Goal: Information Seeking & Learning: Learn about a topic

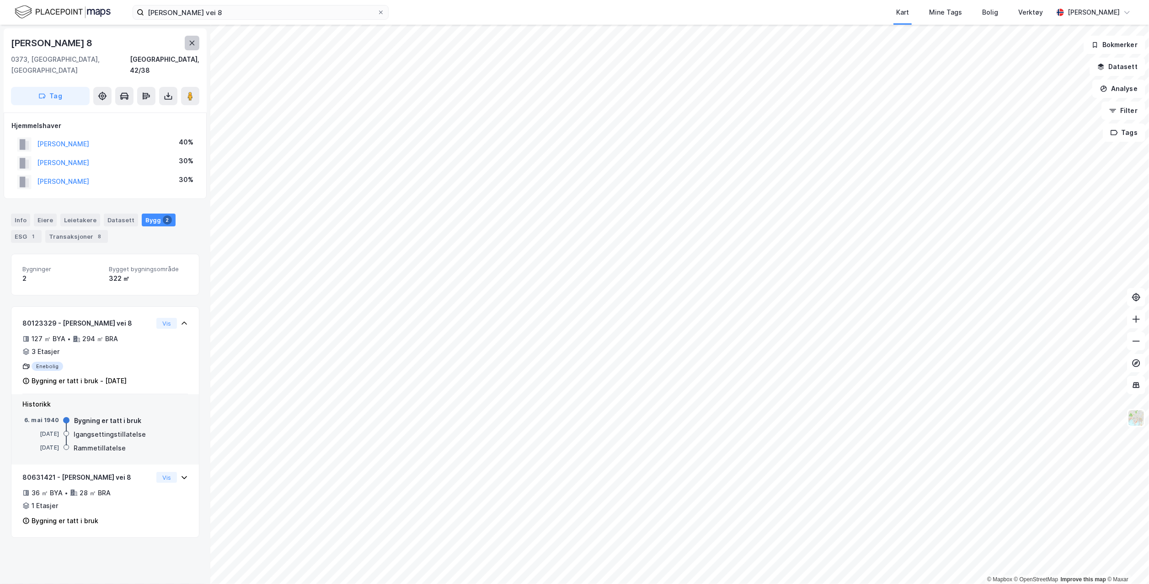
click at [189, 44] on icon at bounding box center [191, 42] width 7 height 7
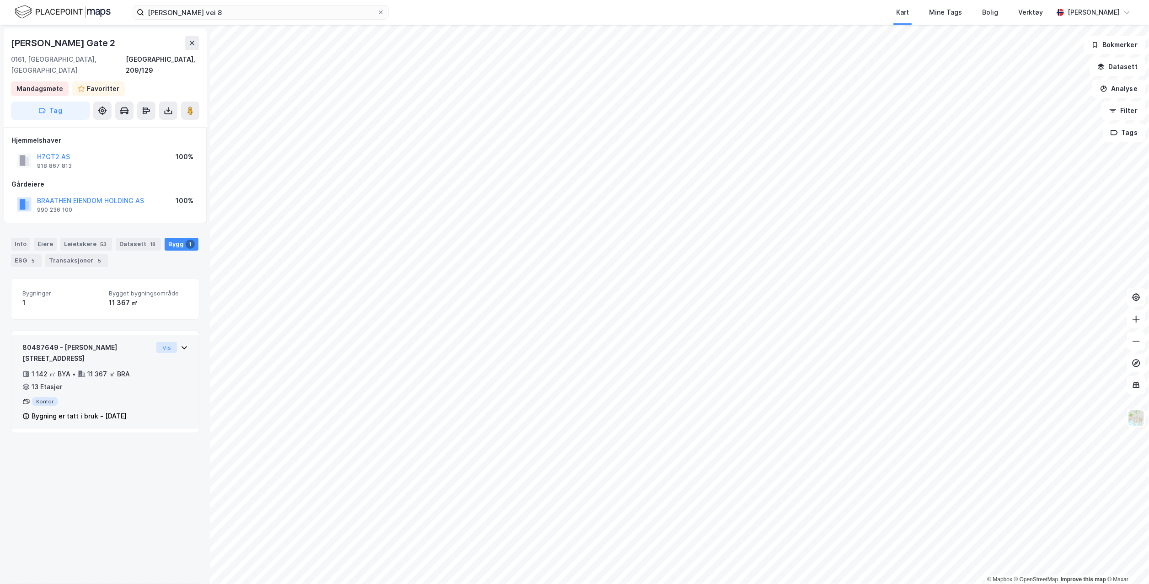
click at [156, 342] on button "Vis" at bounding box center [166, 347] width 21 height 11
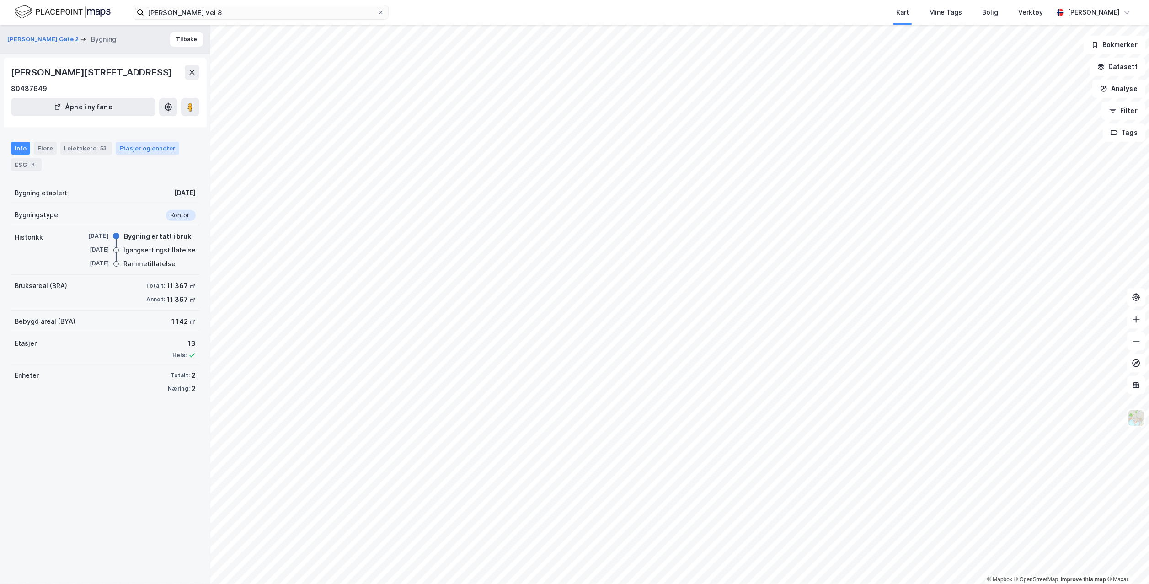
click at [147, 149] on div "Etasjer og enheter" at bounding box center [147, 148] width 56 height 8
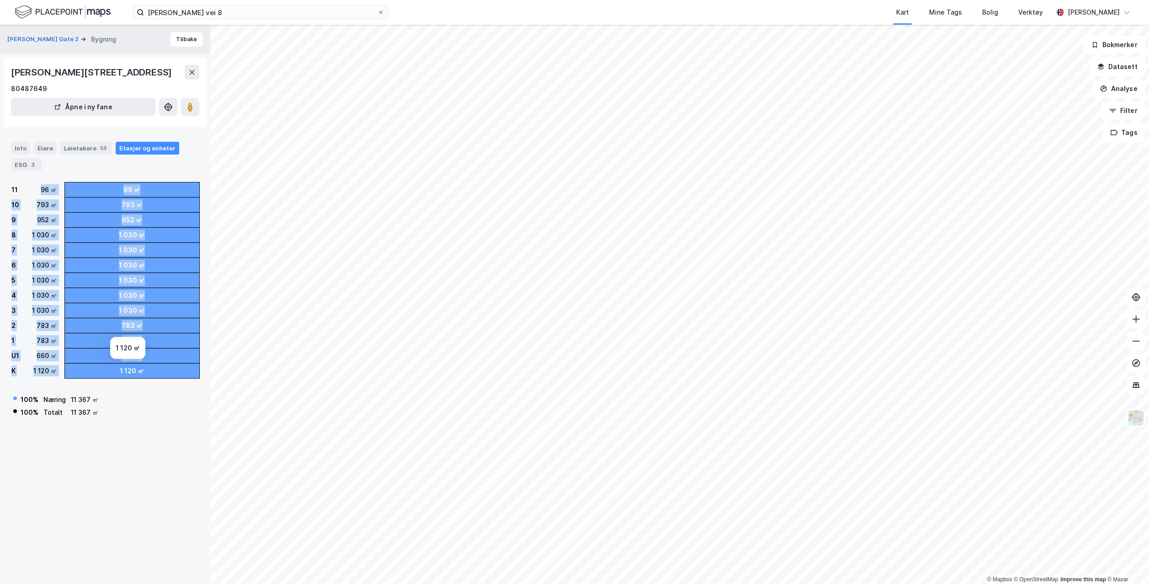
drag, startPoint x: 42, startPoint y: 201, endPoint x: 182, endPoint y: 384, distance: 230.9
click at [182, 370] on div "11 96 ㎡ 10 793 ㎡ 9 952 ㎡ 8 1 030 ㎡ 7 1 030 ㎡ 6 1 030 ㎡ 5 1 030 ㎡ 4 1 030 ㎡ 3 1 …" at bounding box center [105, 280] width 188 height 196
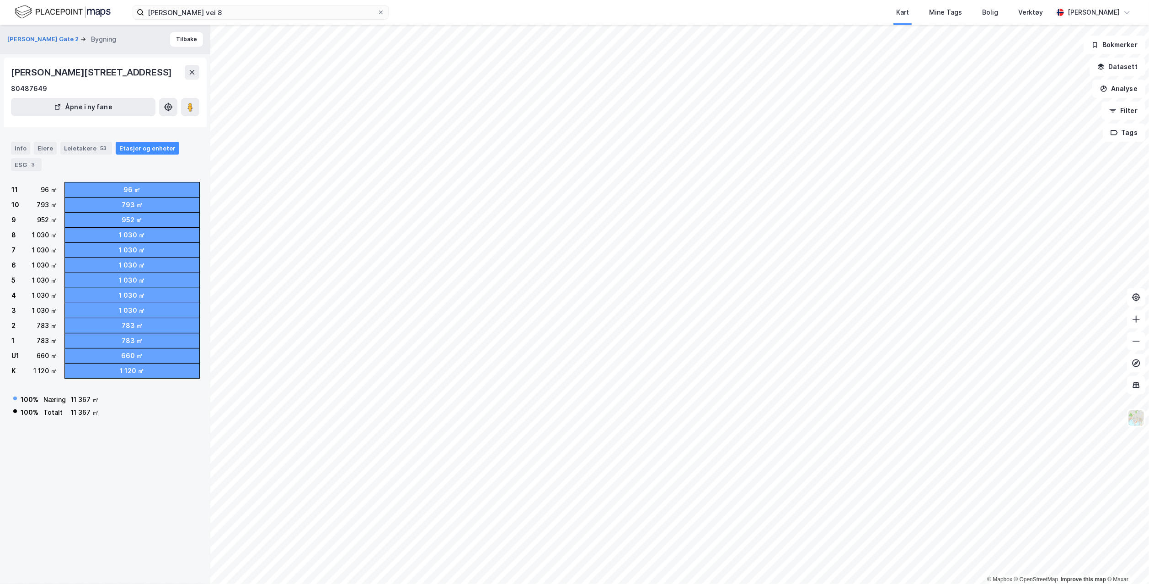
click at [180, 389] on div "100 % Næring 11 367 ㎡ 100 % Totalt 11 367 ㎡" at bounding box center [105, 402] width 188 height 34
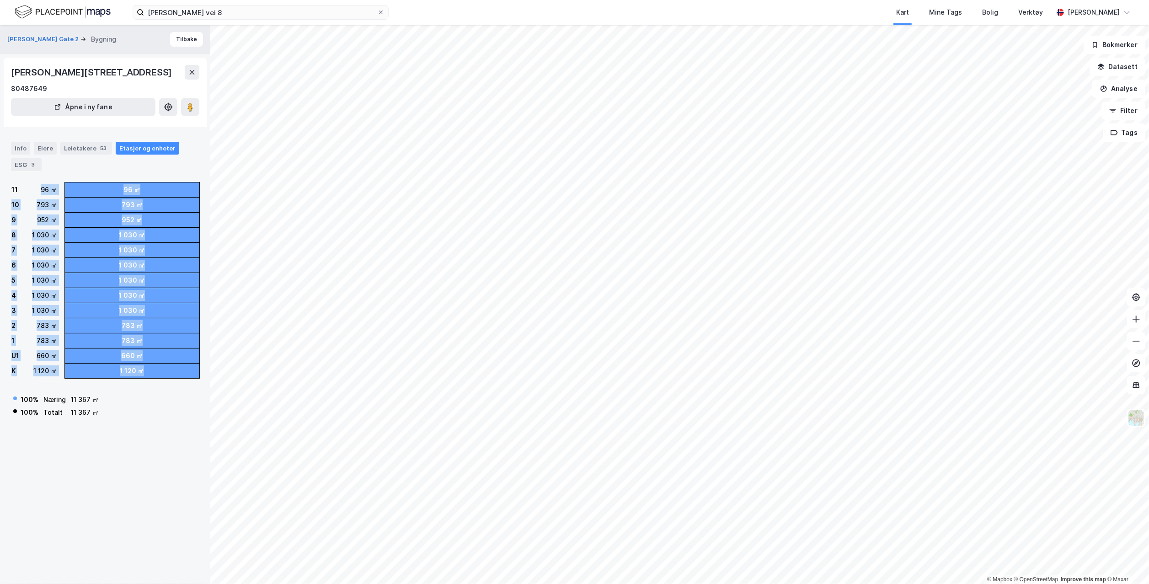
drag, startPoint x: 179, startPoint y: 381, endPoint x: 28, endPoint y: 194, distance: 240.7
click at [28, 194] on div "11 96 ㎡ 10 793 ㎡ 9 952 ㎡ 8 1 030 ㎡ 7 1 030 ㎡ 6 1 030 ㎡ 5 1 030 ㎡ 4 1 030 ㎡ 3 1 …" at bounding box center [105, 300] width 188 height 237
click at [29, 194] on div "11 96 ㎡" at bounding box center [34, 189] width 46 height 15
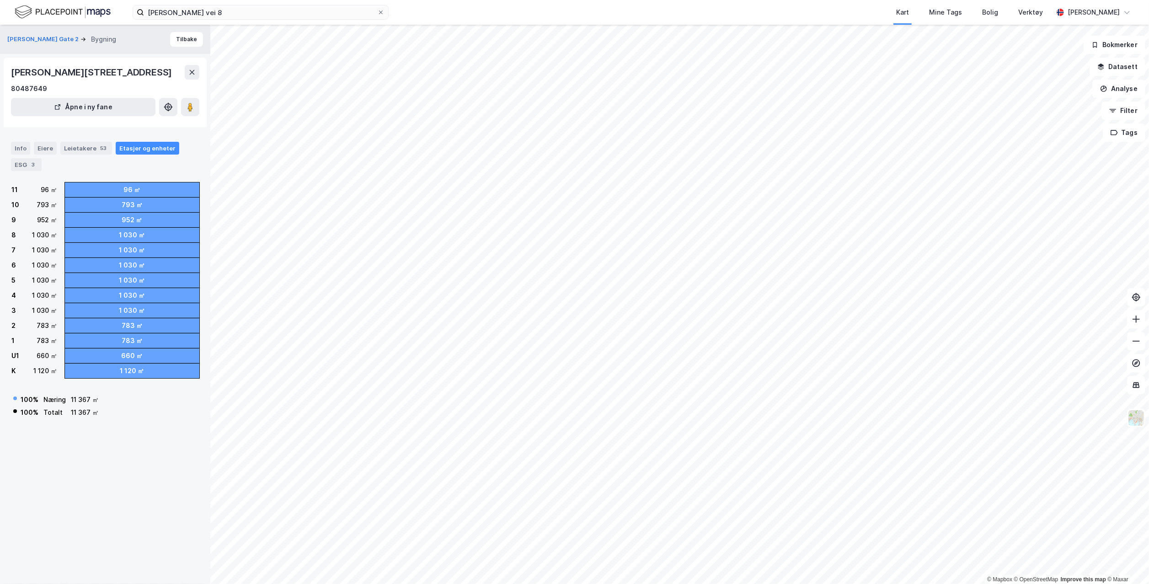
click at [141, 385] on div "100 % Næring 11 367 ㎡ 100 % Totalt 11 367 ㎡" at bounding box center [105, 402] width 188 height 34
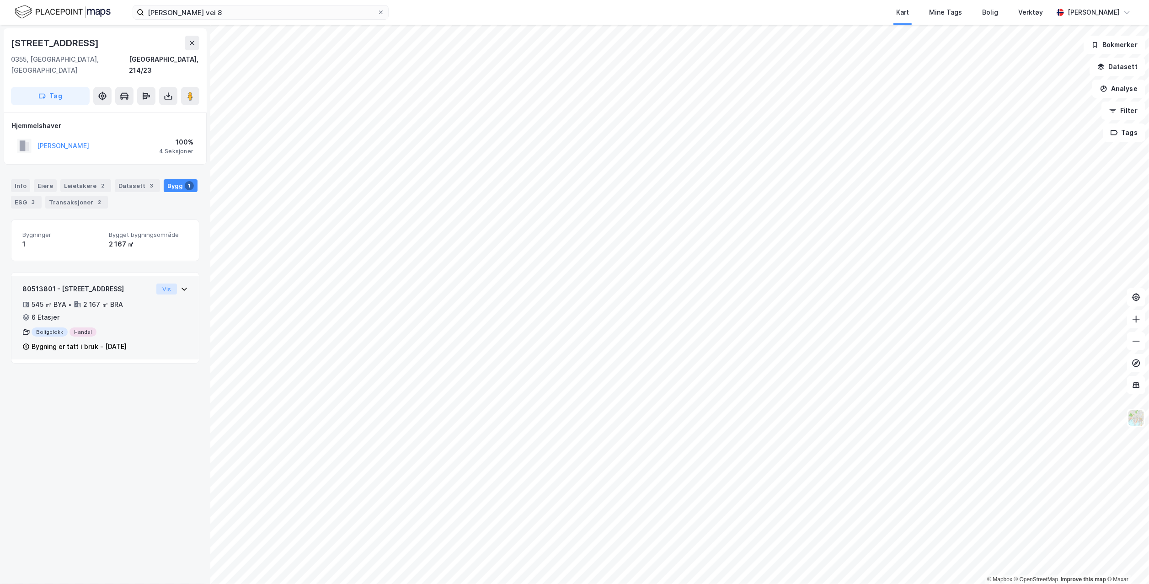
click at [156, 283] on button "Vis" at bounding box center [166, 288] width 21 height 11
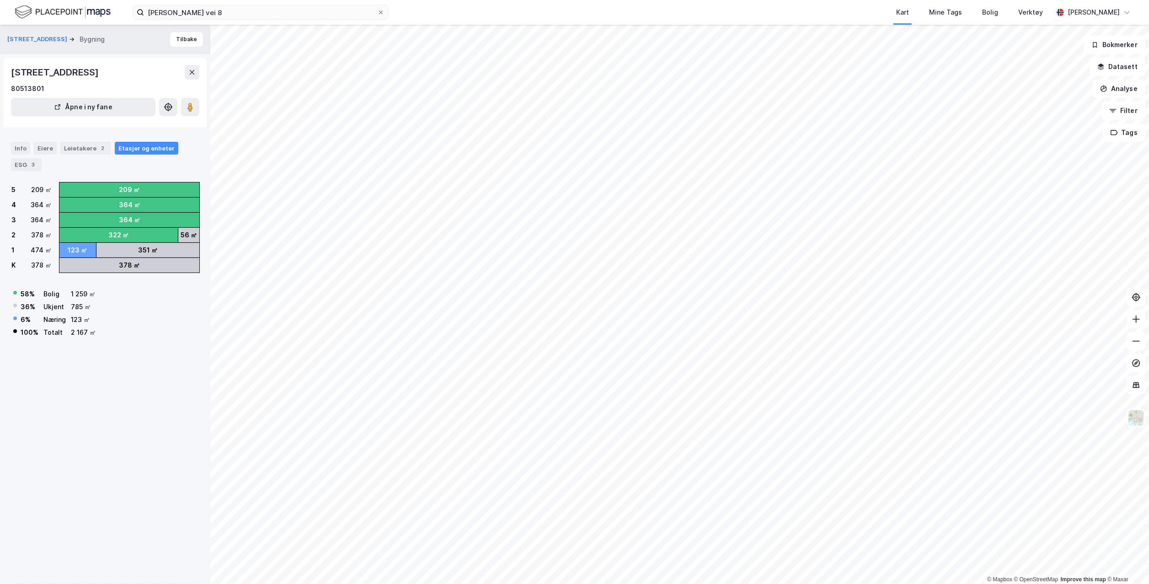
click at [162, 308] on div "58 % Bolig 1 259 ㎡ 36 % Ukjent 785 ㎡ 6 % Næring 123 ㎡ 100 % Totalt 2 167 ㎡" at bounding box center [105, 309] width 188 height 59
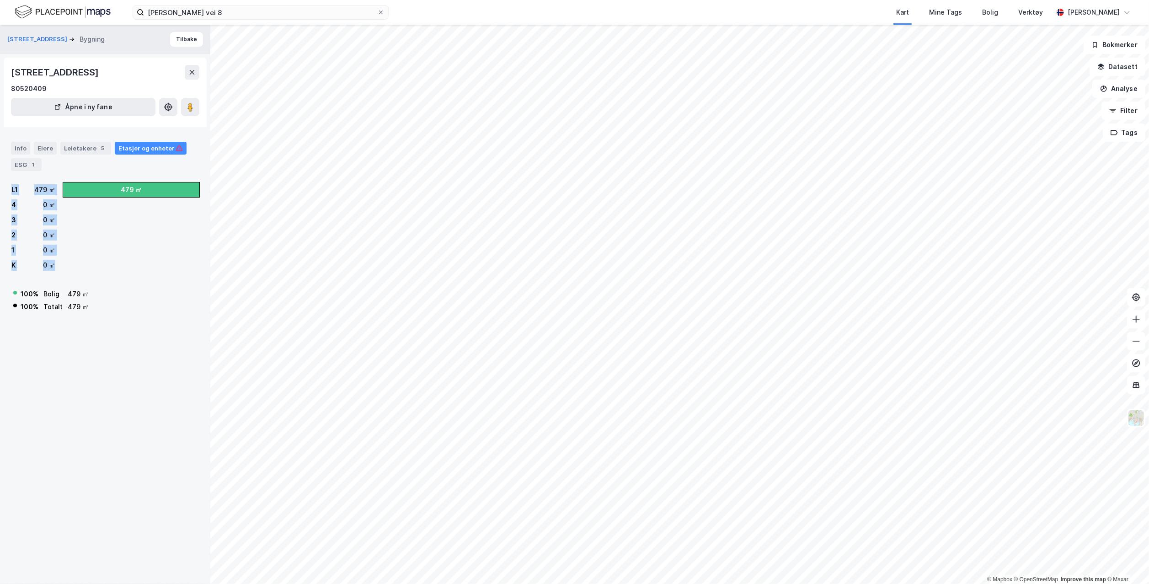
drag, startPoint x: 11, startPoint y: 185, endPoint x: 204, endPoint y: 273, distance: 212.2
click at [204, 273] on div "[STREET_ADDRESS] Bygning Tilbake [STREET_ADDRESS] 80520409 Åpne i ny fane Info …" at bounding box center [105, 304] width 210 height 559
click at [201, 273] on div "[STREET_ADDRESS] Bygning Tilbake [STREET_ADDRESS] 80520409 Åpne i ny fane Info …" at bounding box center [105, 304] width 210 height 559
drag, startPoint x: 32, startPoint y: 187, endPoint x: 134, endPoint y: 192, distance: 103.0
click at [134, 192] on div "L1 479 ㎡ 4 0 ㎡ 3 0 ㎡ 2 0 ㎡ 1 0 ㎡ K 0 ㎡ 479 ㎡" at bounding box center [105, 227] width 188 height 91
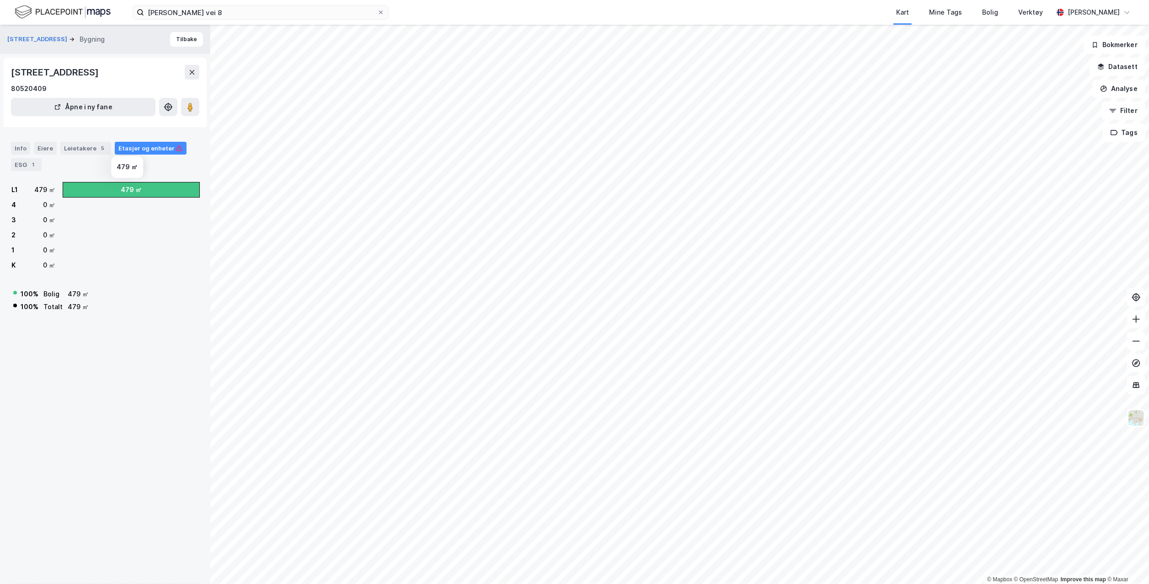
click at [142, 221] on div "479 ㎡" at bounding box center [131, 227] width 137 height 91
drag, startPoint x: 38, startPoint y: 202, endPoint x: 71, endPoint y: 270, distance: 75.3
click at [71, 270] on div "L1 479 ㎡ 4 0 ㎡ 3 0 ㎡ 2 0 ㎡ 1 0 ㎡ K 0 ㎡ 479 ㎡" at bounding box center [105, 227] width 188 height 91
click at [71, 270] on div "479 ㎡" at bounding box center [131, 227] width 137 height 91
